Goal: Information Seeking & Learning: Check status

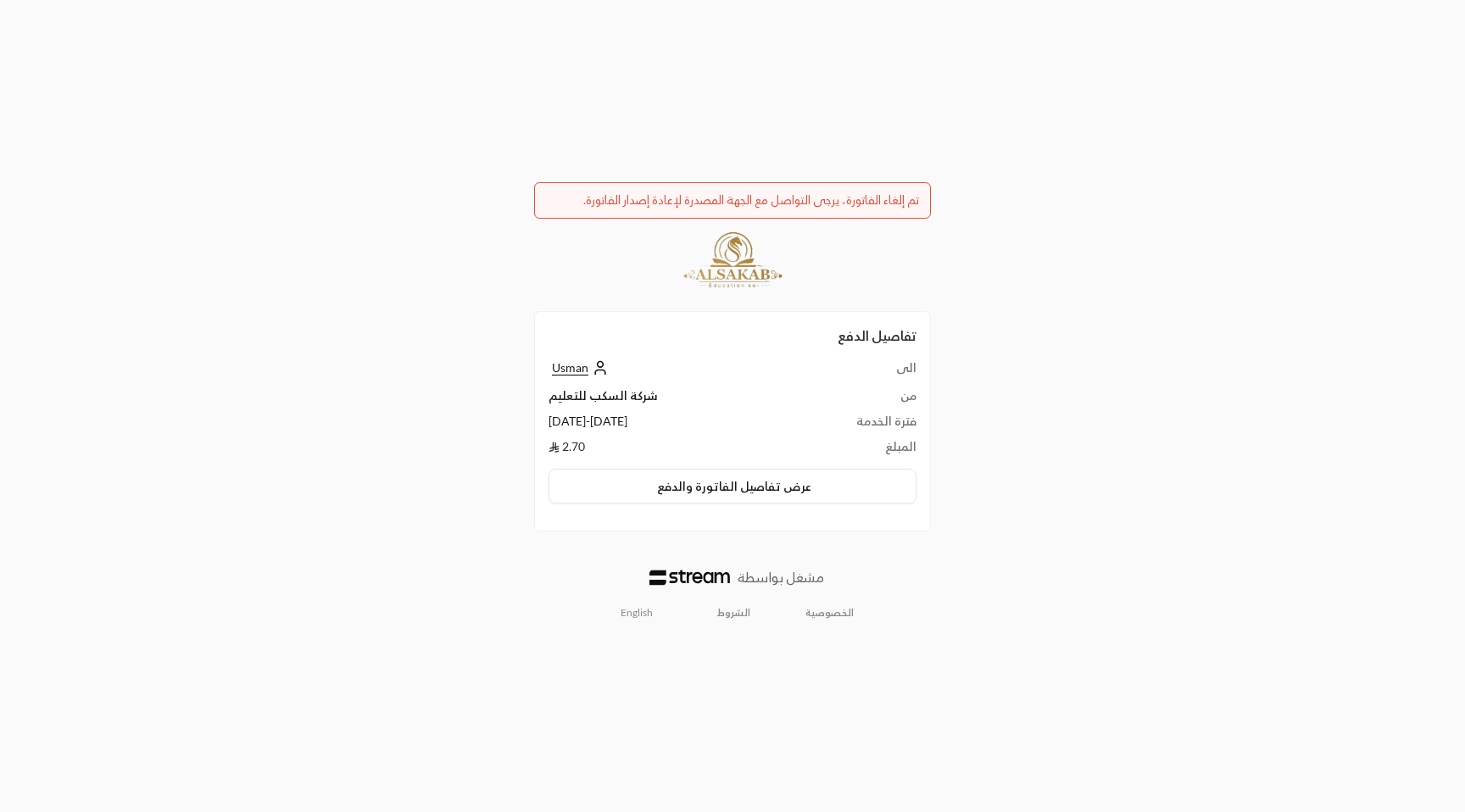
click at [633, 614] on link "English" at bounding box center [637, 612] width 51 height 27
